Goal: Find specific page/section: Find specific page/section

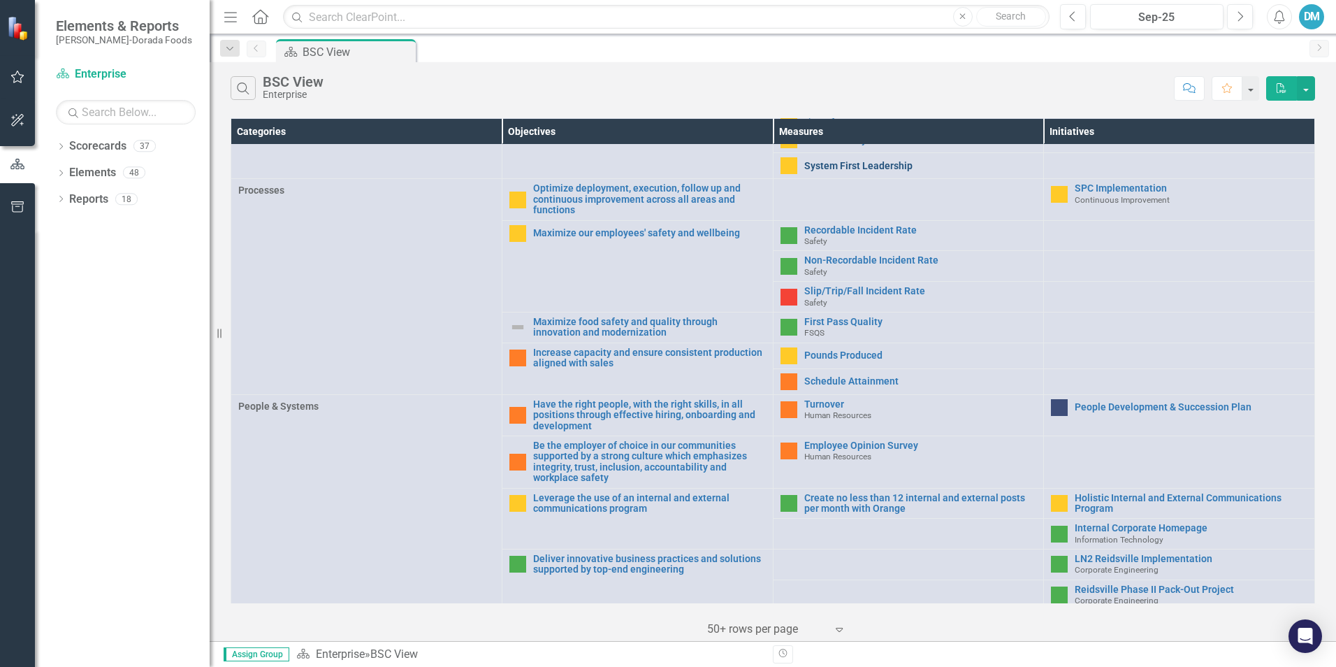
scroll to position [419, 0]
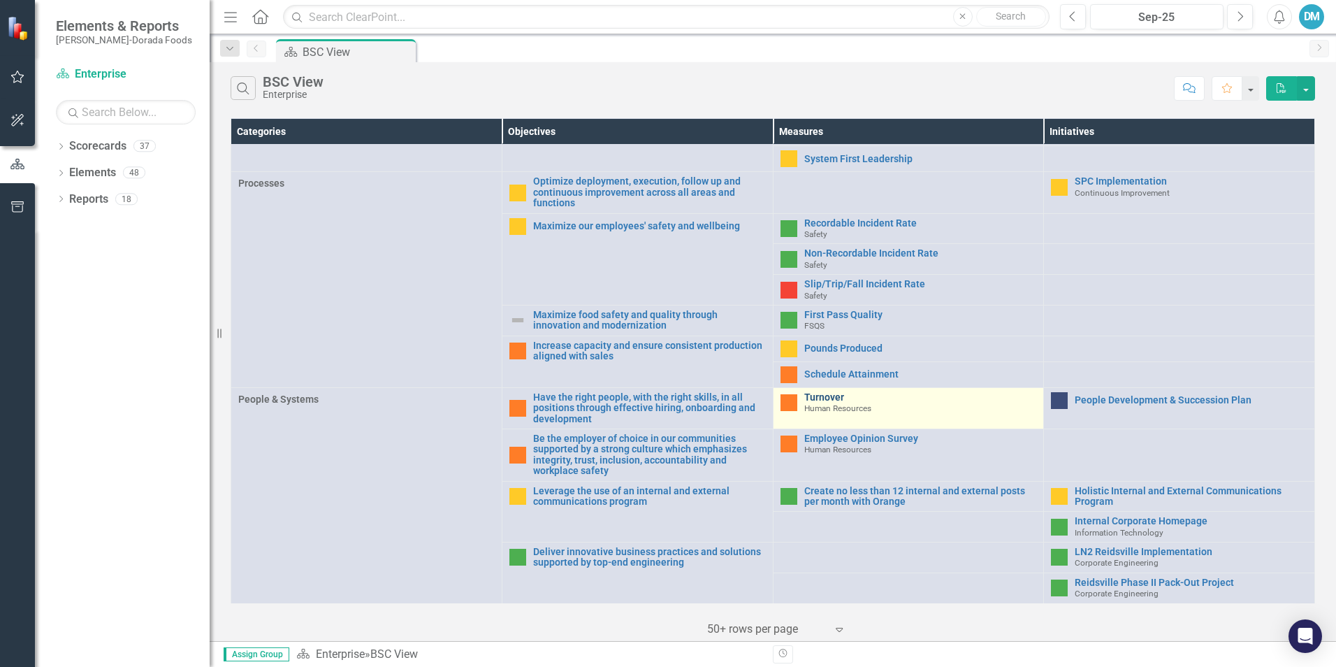
click at [811, 396] on link "Turnover" at bounding box center [921, 397] width 233 height 10
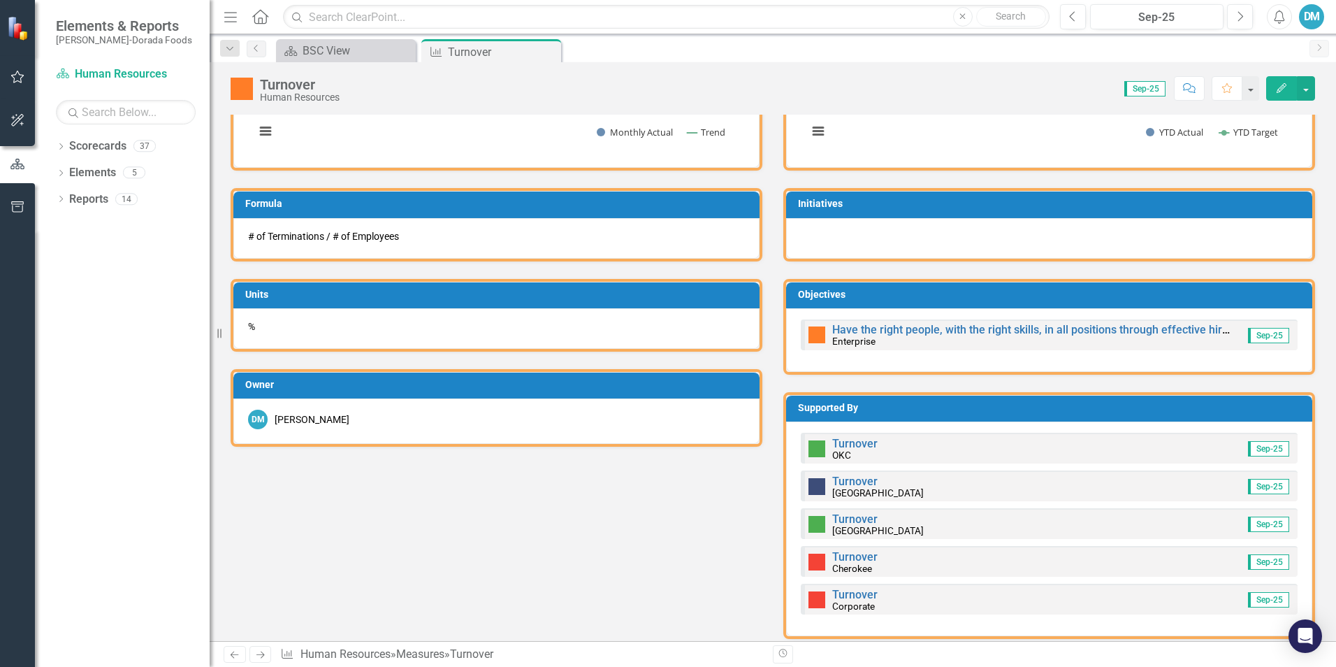
scroll to position [445, 0]
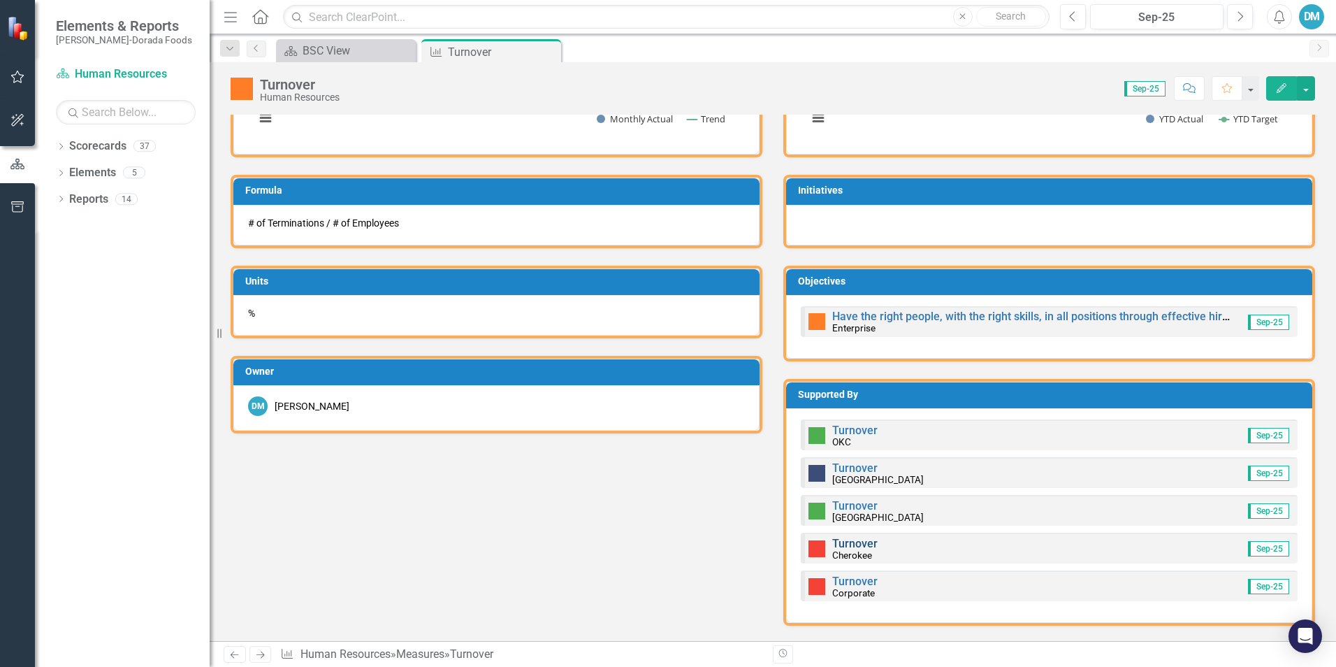
click at [857, 544] on link "Turnover" at bounding box center [854, 543] width 45 height 13
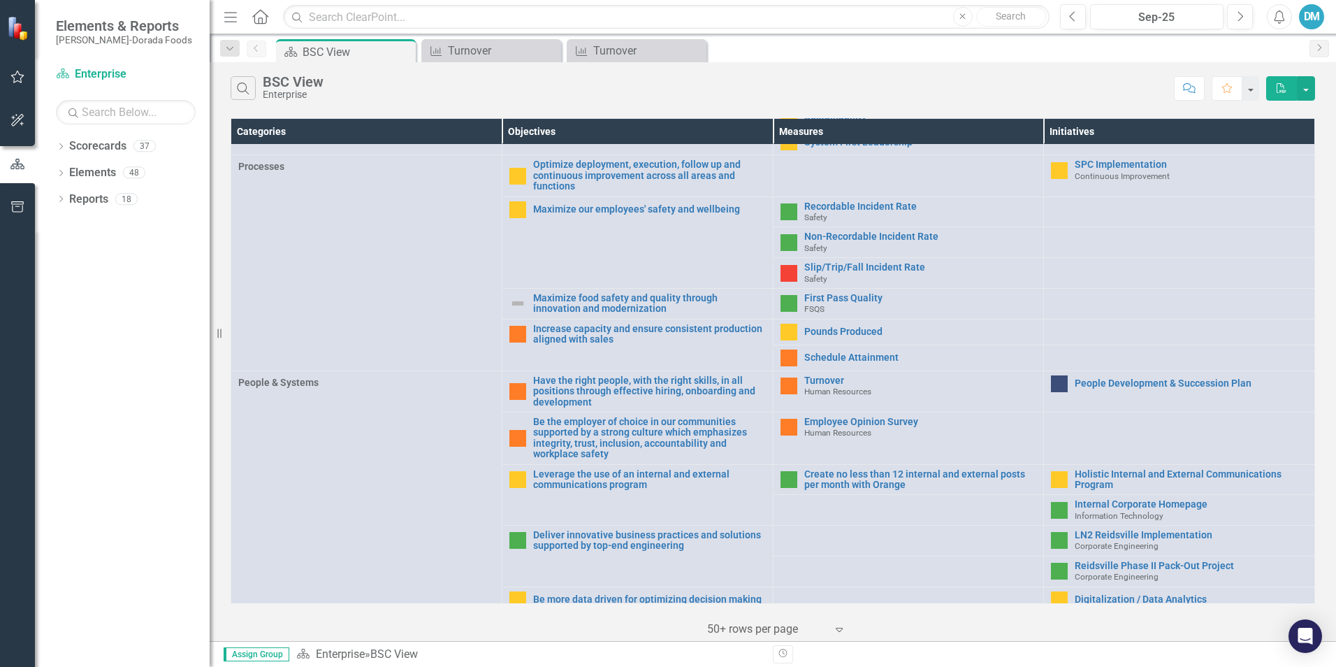
scroll to position [441, 0]
